Goal: Information Seeking & Learning: Learn about a topic

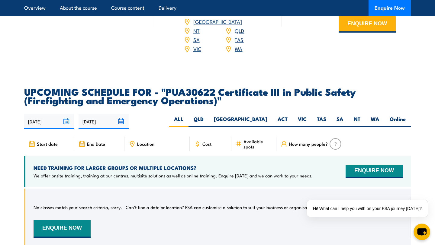
scroll to position [1041, 0]
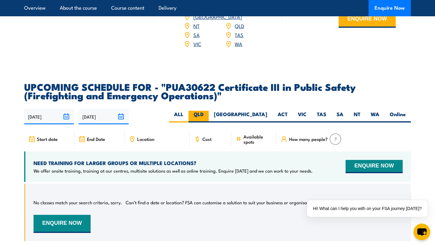
click at [209, 121] on label "QLD" at bounding box center [198, 117] width 20 height 12
click at [207, 115] on input "QLD" at bounding box center [205, 113] width 4 height 4
radio input "true"
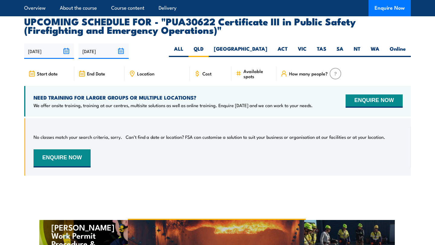
scroll to position [1126, 0]
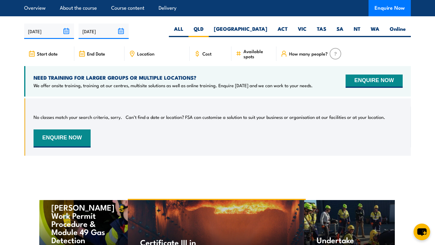
click at [47, 56] on span "Start date" at bounding box center [47, 53] width 21 height 5
click at [245, 54] on span "Available spots" at bounding box center [257, 54] width 29 height 10
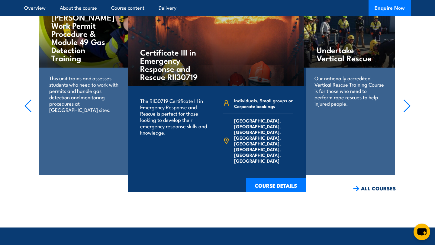
scroll to position [1316, 0]
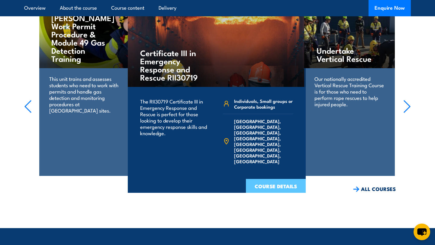
click at [270, 189] on link "COURSE DETAILS" at bounding box center [276, 187] width 60 height 16
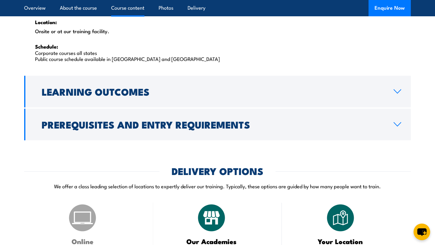
scroll to position [1015, 0]
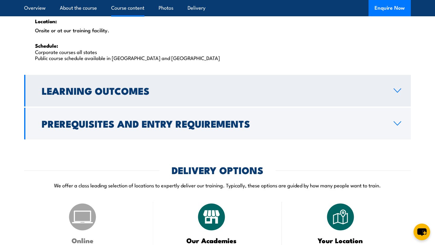
click at [225, 78] on link "Learning Outcomes" at bounding box center [217, 91] width 386 height 32
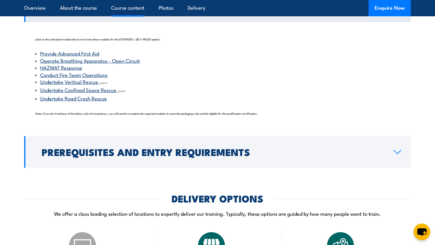
scroll to position [667, 0]
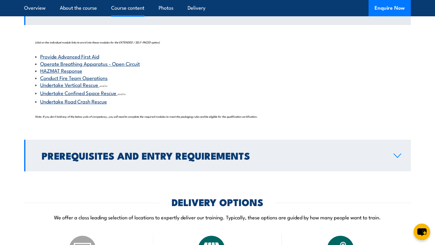
click at [182, 154] on h2 "Prerequisites and Entry Requirements" at bounding box center [213, 155] width 342 height 8
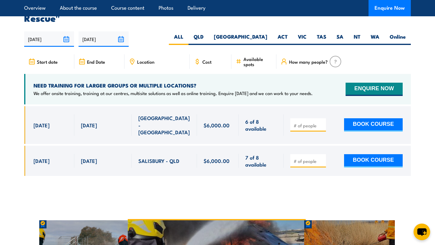
scroll to position [1174, 0]
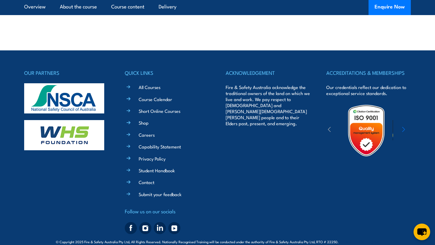
scroll to position [1506, 0]
